Goal: Task Accomplishment & Management: Manage account settings

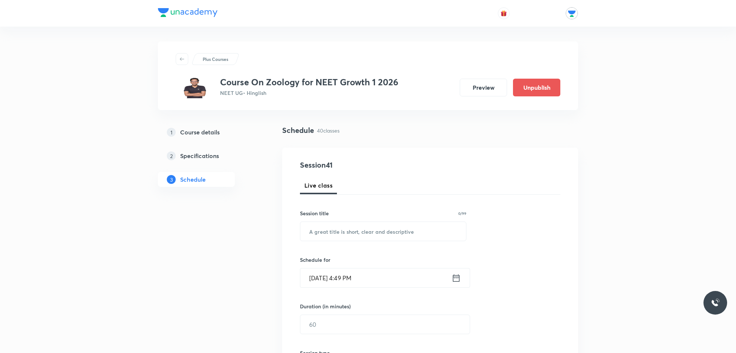
click at [357, 238] on input "text" at bounding box center [383, 231] width 166 height 19
click at [356, 236] on input "text" at bounding box center [383, 231] width 166 height 19
click at [355, 235] on input "text" at bounding box center [383, 231] width 166 height 19
drag, startPoint x: 304, startPoint y: 234, endPoint x: 438, endPoint y: 231, distance: 134.2
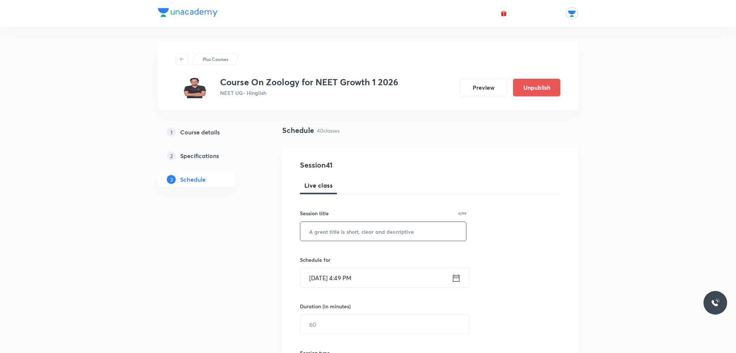
click at [438, 231] on input "text" at bounding box center [383, 231] width 166 height 19
drag, startPoint x: 438, startPoint y: 231, endPoint x: 308, endPoint y: 227, distance: 130.2
click at [308, 227] on input "text" at bounding box center [383, 231] width 166 height 19
drag, startPoint x: 538, startPoint y: 254, endPoint x: 370, endPoint y: 213, distance: 173.4
click at [370, 213] on div "Session 41 Live class Session title 0/99 ​ Schedule for Oct 1, 2025, 4:49 PM ​ …" at bounding box center [430, 333] width 260 height 347
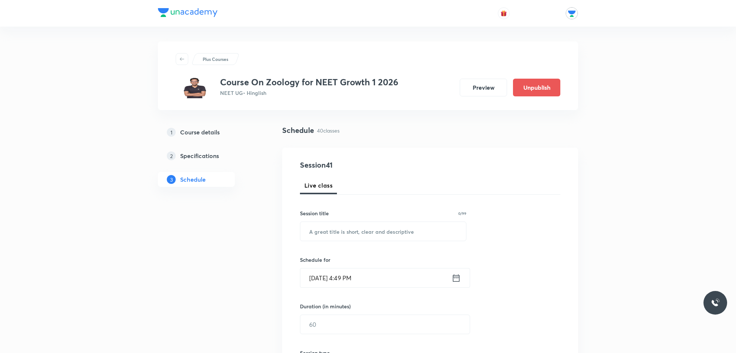
click at [398, 211] on div "Session title 0/99" at bounding box center [383, 214] width 166 height 8
click at [517, 232] on div "Session 41 Live class Session title 0/99 ​ Schedule for Oct 1, 2025, 4:49 PM ​ …" at bounding box center [430, 333] width 260 height 347
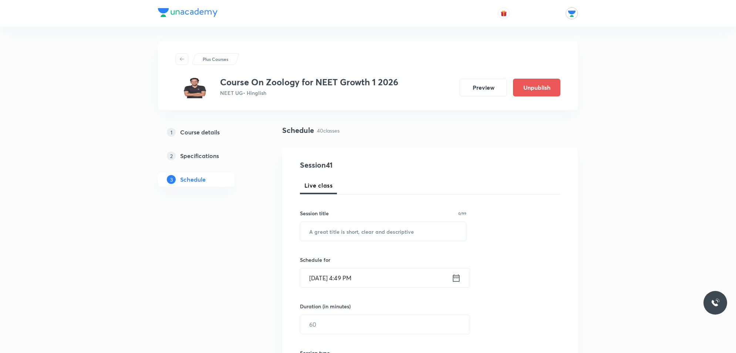
drag, startPoint x: 520, startPoint y: 224, endPoint x: 520, endPoint y: 218, distance: 5.6
click at [520, 222] on div "Session 41 Live class Session title 0/99 ​ Schedule for Oct 1, 2025, 4:49 PM ​ …" at bounding box center [430, 333] width 260 height 347
click at [520, 218] on div "Session 41 Live class Session title 0/99 ​ Schedule for Oct 1, 2025, 4:49 PM ​ …" at bounding box center [430, 333] width 260 height 347
drag, startPoint x: 520, startPoint y: 218, endPoint x: 522, endPoint y: 156, distance: 62.1
click at [522, 156] on div "Session 41 Live class Session title 0/99 ​ Schedule for Oct 1, 2025, 4:49 PM ​ …" at bounding box center [430, 333] width 296 height 371
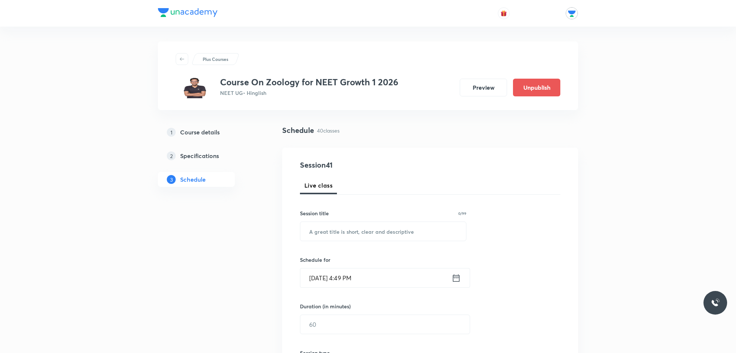
drag, startPoint x: 625, startPoint y: 92, endPoint x: 591, endPoint y: 113, distance: 40.6
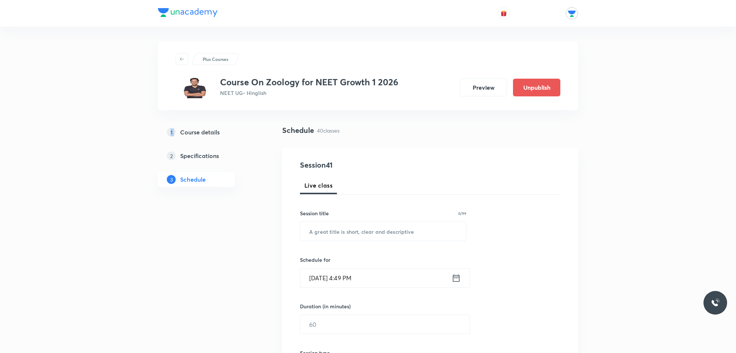
drag, startPoint x: 566, startPoint y: 130, endPoint x: 555, endPoint y: 158, distance: 30.3
drag, startPoint x: 555, startPoint y: 158, endPoint x: 571, endPoint y: 102, distance: 58.1
click at [571, 102] on div "Plus Courses Course On Zoology for NEET Growth 1 2026 NEET UG • Hinglish Previe…" at bounding box center [368, 75] width 420 height 69
